Goal: Task Accomplishment & Management: Manage account settings

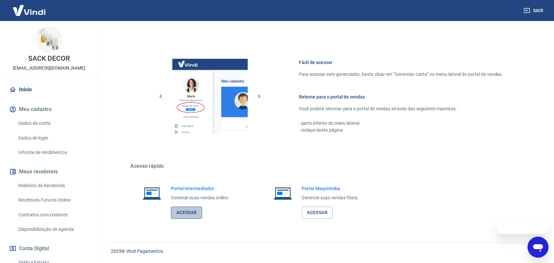
click at [179, 215] on link "Acessar" at bounding box center [186, 213] width 31 height 12
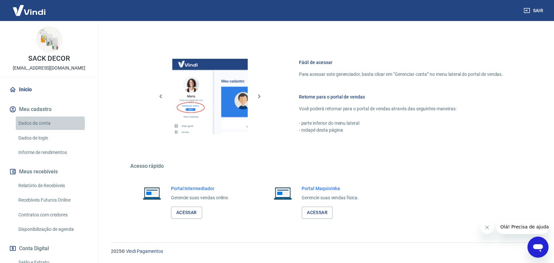
click at [35, 124] on link "Dados da conta" at bounding box center [53, 123] width 75 height 13
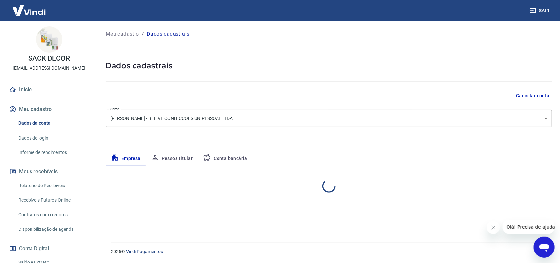
select select "RJ"
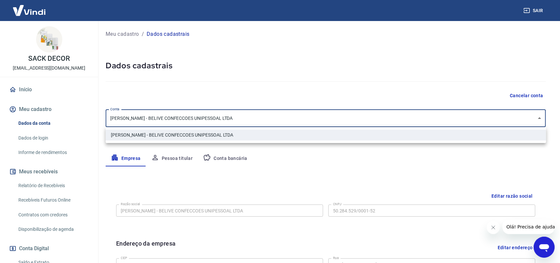
drag, startPoint x: 256, startPoint y: 119, endPoint x: 211, endPoint y: 118, distance: 45.3
click at [211, 117] on body "Sair SACK DECOR [EMAIL_ADDRESS][DOMAIN_NAME] Início Meu cadastro Dados da conta…" at bounding box center [280, 131] width 560 height 263
click at [470, 79] on div at bounding box center [280, 131] width 560 height 263
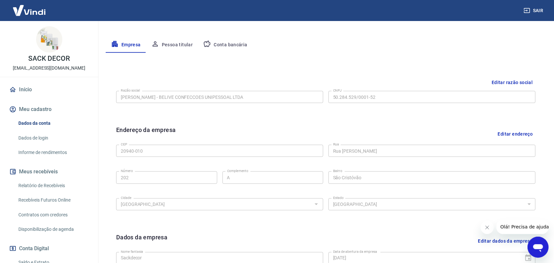
scroll to position [123, 0]
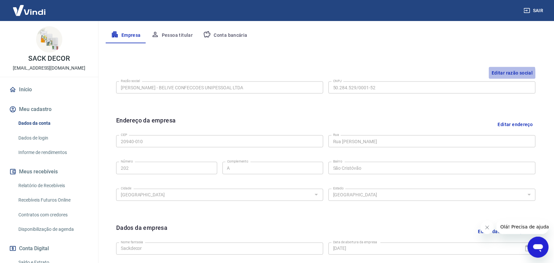
click at [501, 75] on button "Editar razão social" at bounding box center [512, 73] width 47 height 12
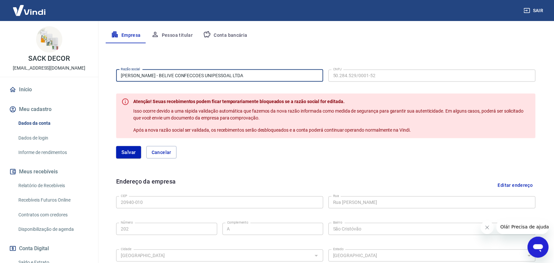
drag, startPoint x: 265, startPoint y: 75, endPoint x: 119, endPoint y: 73, distance: 145.4
click at [119, 73] on input "[PERSON_NAME] - BELIVE CONFECCOES UNIPESSOAL LTDA" at bounding box center [219, 76] width 207 height 12
click at [162, 137] on div "Atenção! Seuas recebimentos podem ficar temporariamente bloqueados se a razão s…" at bounding box center [326, 116] width 420 height 45
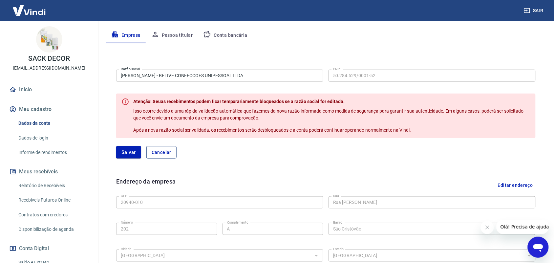
click at [161, 155] on button "Cancelar" at bounding box center [161, 152] width 30 height 12
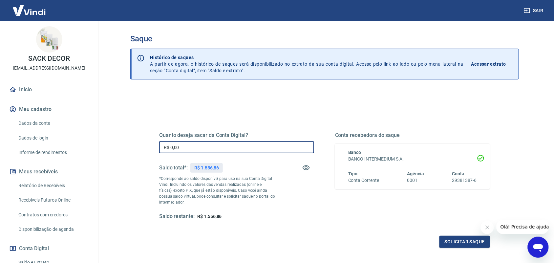
click at [249, 142] on input "R$ 0,00" at bounding box center [236, 147] width 155 height 12
type input "R$ 1.556,86"
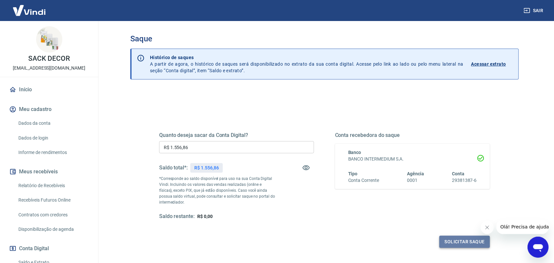
click at [455, 241] on button "Solicitar saque" at bounding box center [465, 242] width 51 height 12
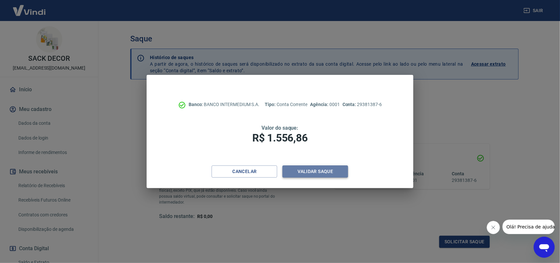
click at [301, 174] on button "Validar saque" at bounding box center [316, 171] width 66 height 12
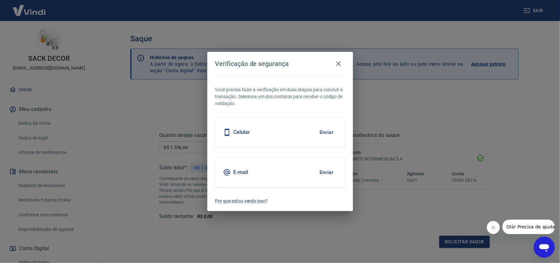
click at [274, 170] on div "E-mail Enviar" at bounding box center [280, 173] width 130 height 30
click at [328, 175] on button "Enviar" at bounding box center [326, 172] width 21 height 14
click at [326, 167] on button "Enviar" at bounding box center [326, 172] width 21 height 14
click at [325, 172] on body "Sair SACK DECOR contato@sackdecor.com.br Início Meu cadastro Dados da conta Dad…" at bounding box center [280, 131] width 560 height 263
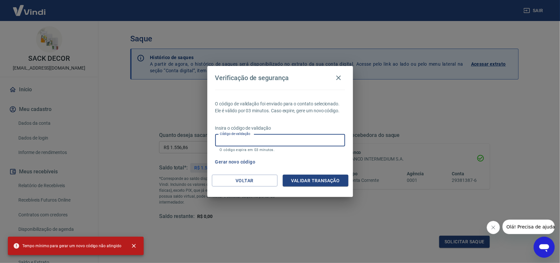
click at [259, 137] on input "Código de validação" at bounding box center [280, 140] width 130 height 12
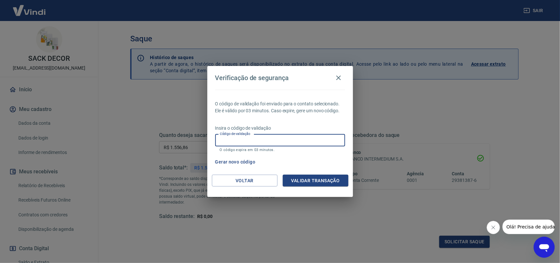
paste input "372910"
type input "372910"
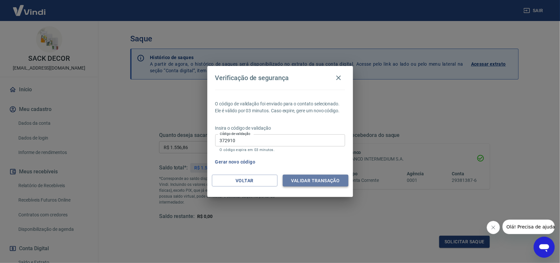
click at [322, 180] on button "Validar transação" at bounding box center [316, 181] width 66 height 12
